Goal: Transaction & Acquisition: Purchase product/service

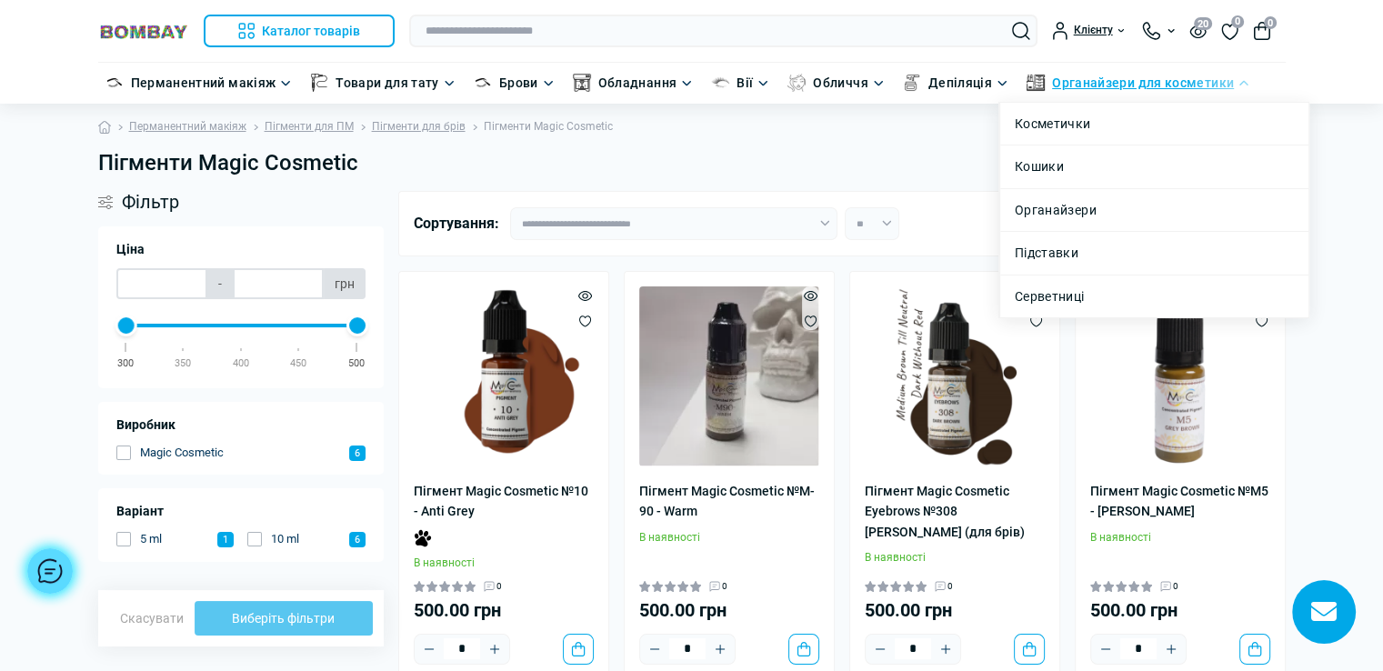
click at [1077, 75] on link "Органайзери для косметики" at bounding box center [1143, 83] width 182 height 20
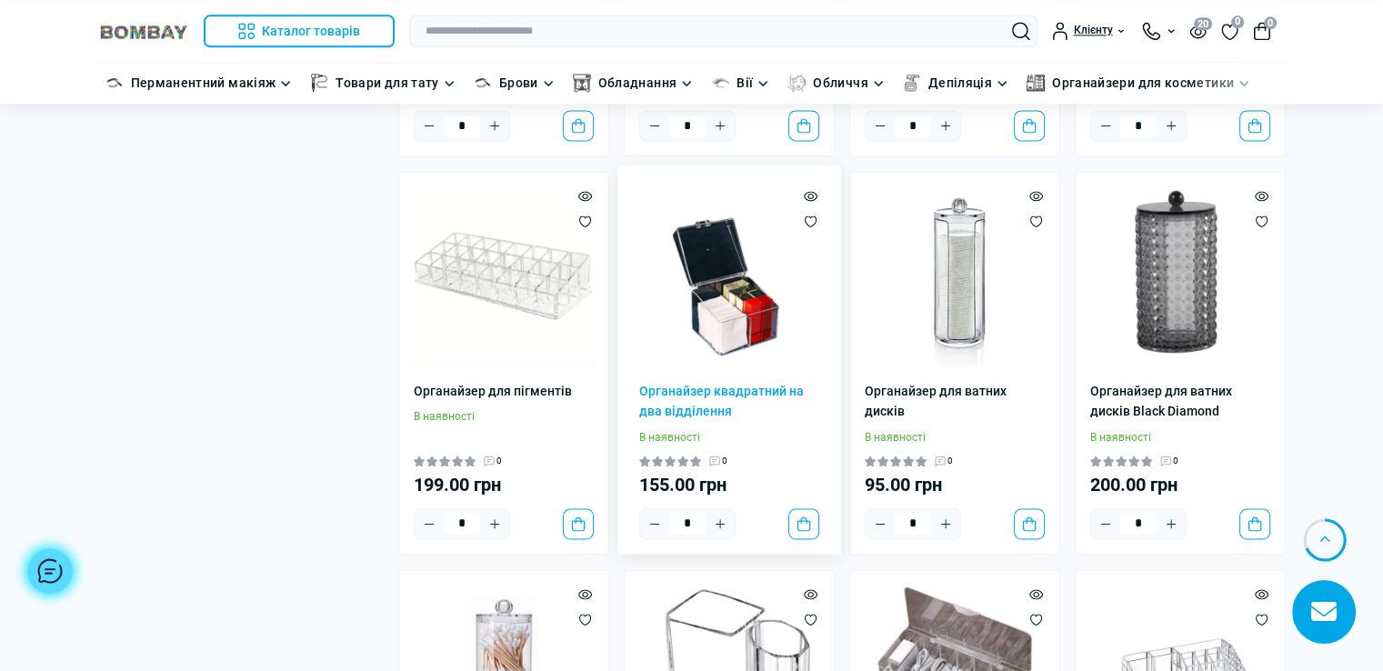
scroll to position [2545, 0]
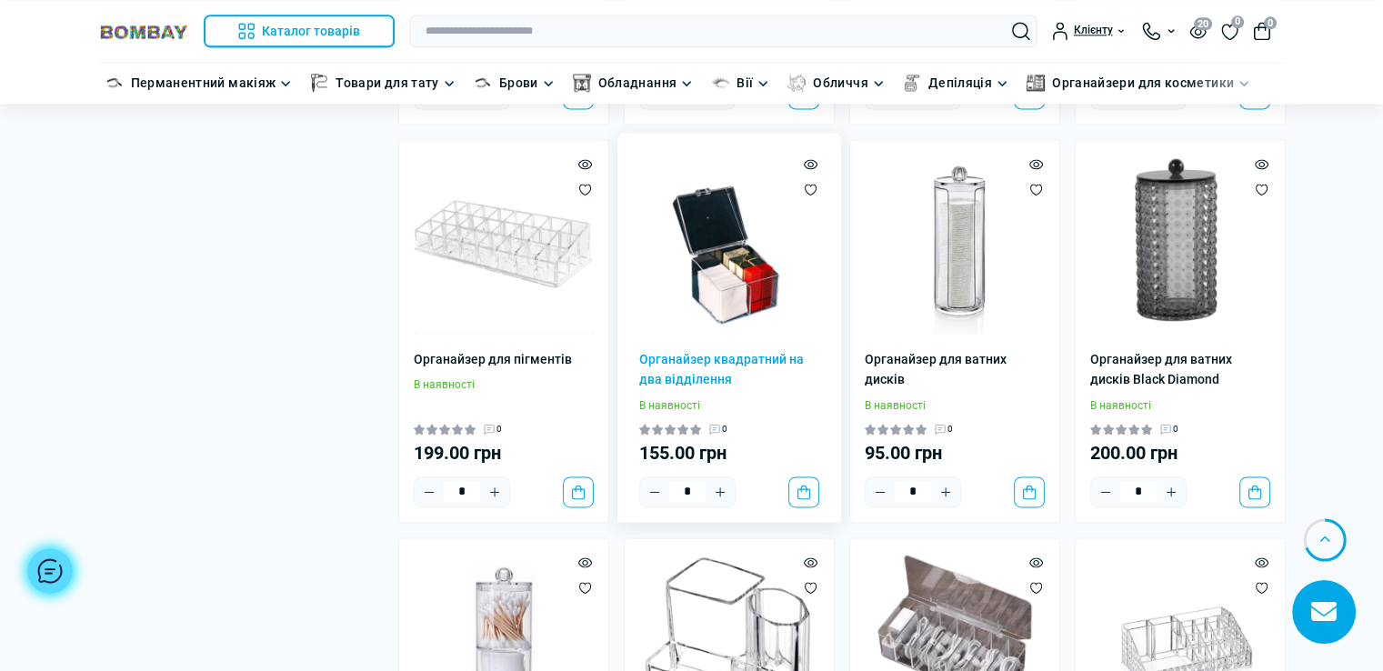
click at [752, 264] on img at bounding box center [729, 245] width 180 height 180
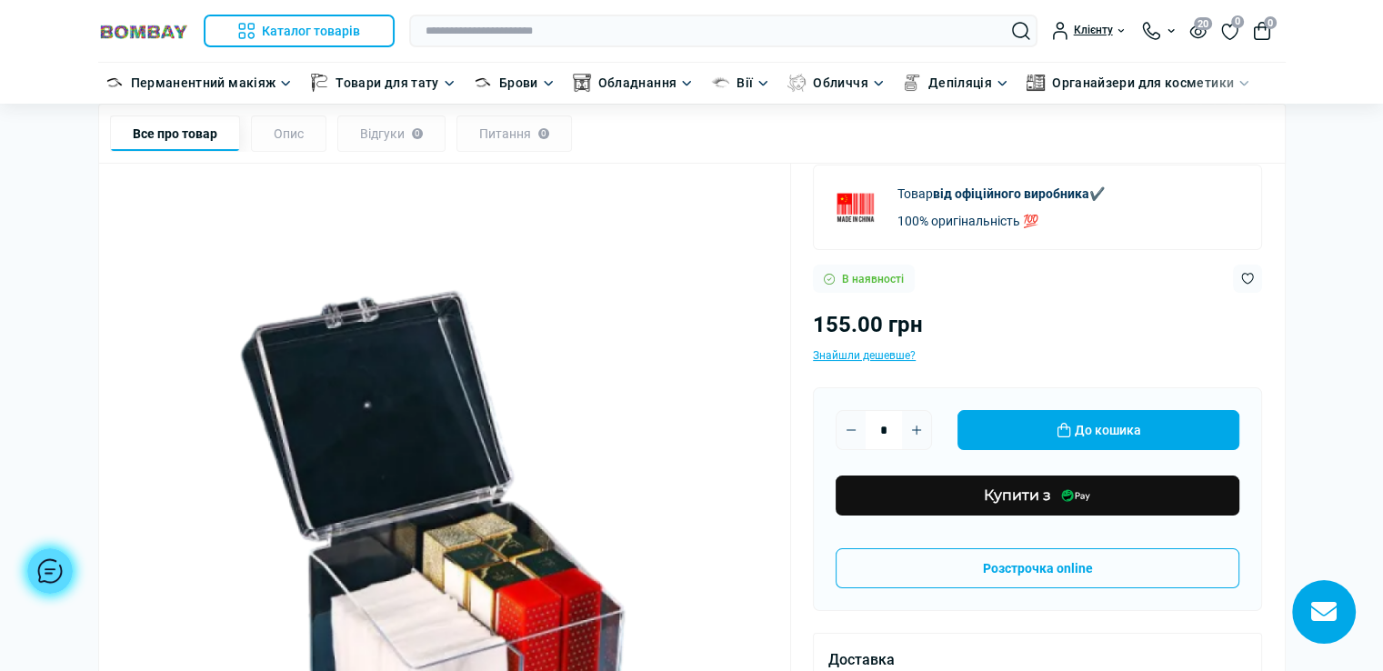
scroll to position [273, 0]
